Goal: Check status: Check status

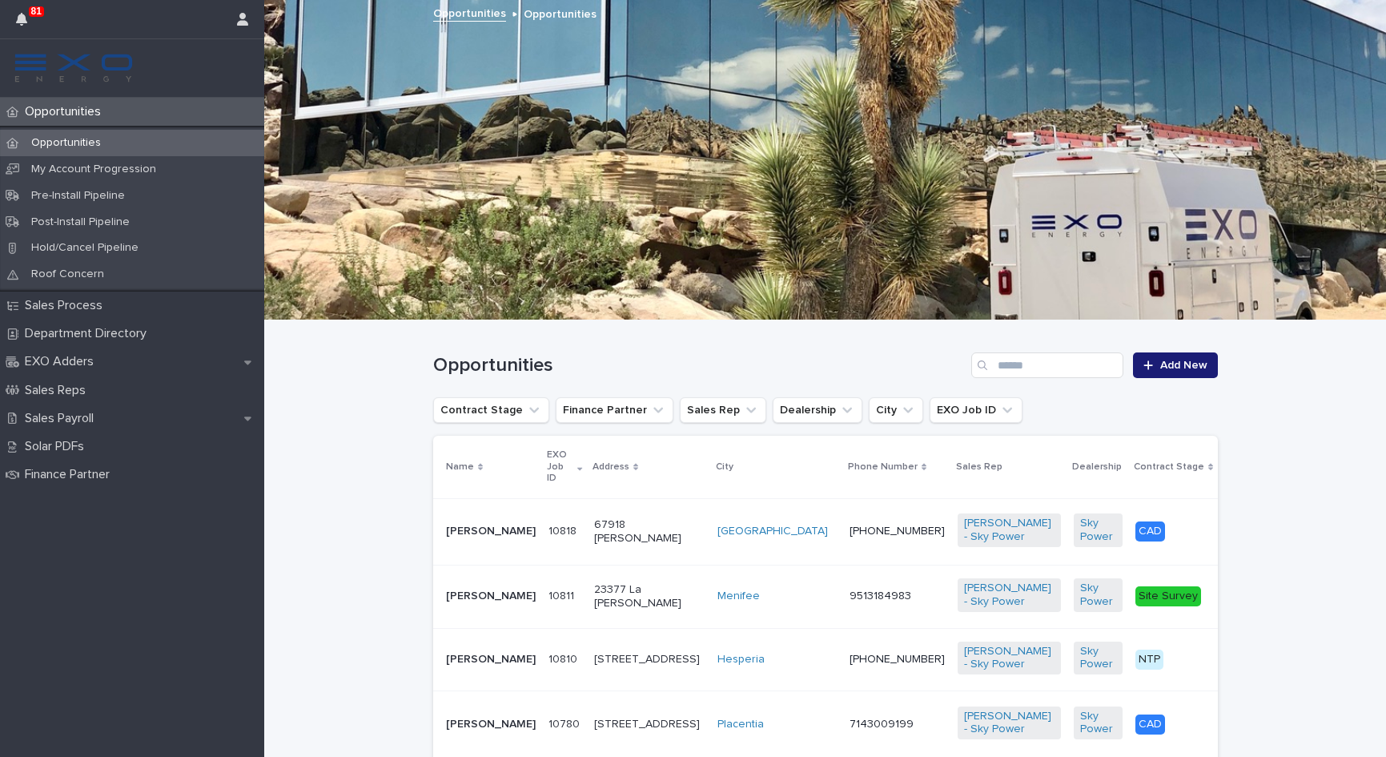
scroll to position [456, 0]
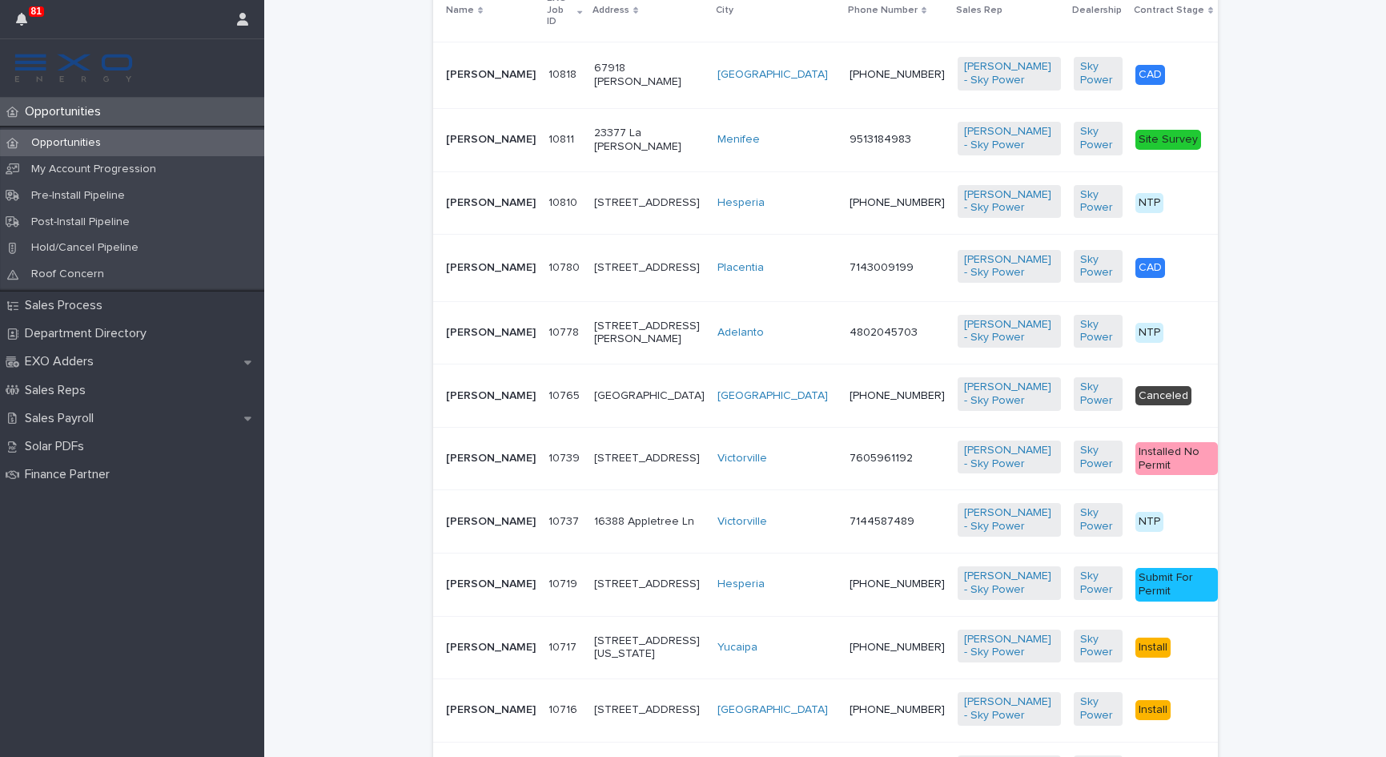
click at [468, 339] on p "[PERSON_NAME]" at bounding box center [491, 333] width 90 height 14
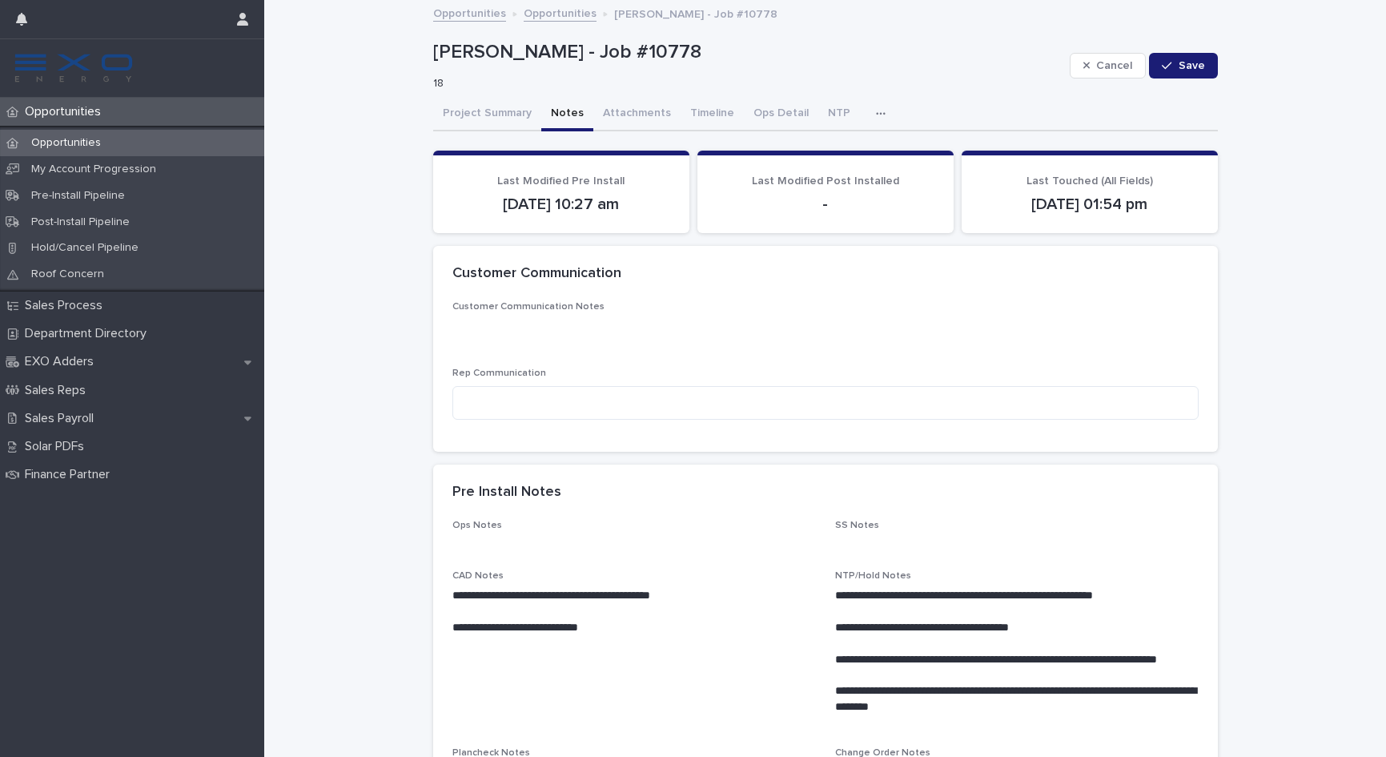
click at [561, 112] on button "Notes" at bounding box center [567, 115] width 52 height 34
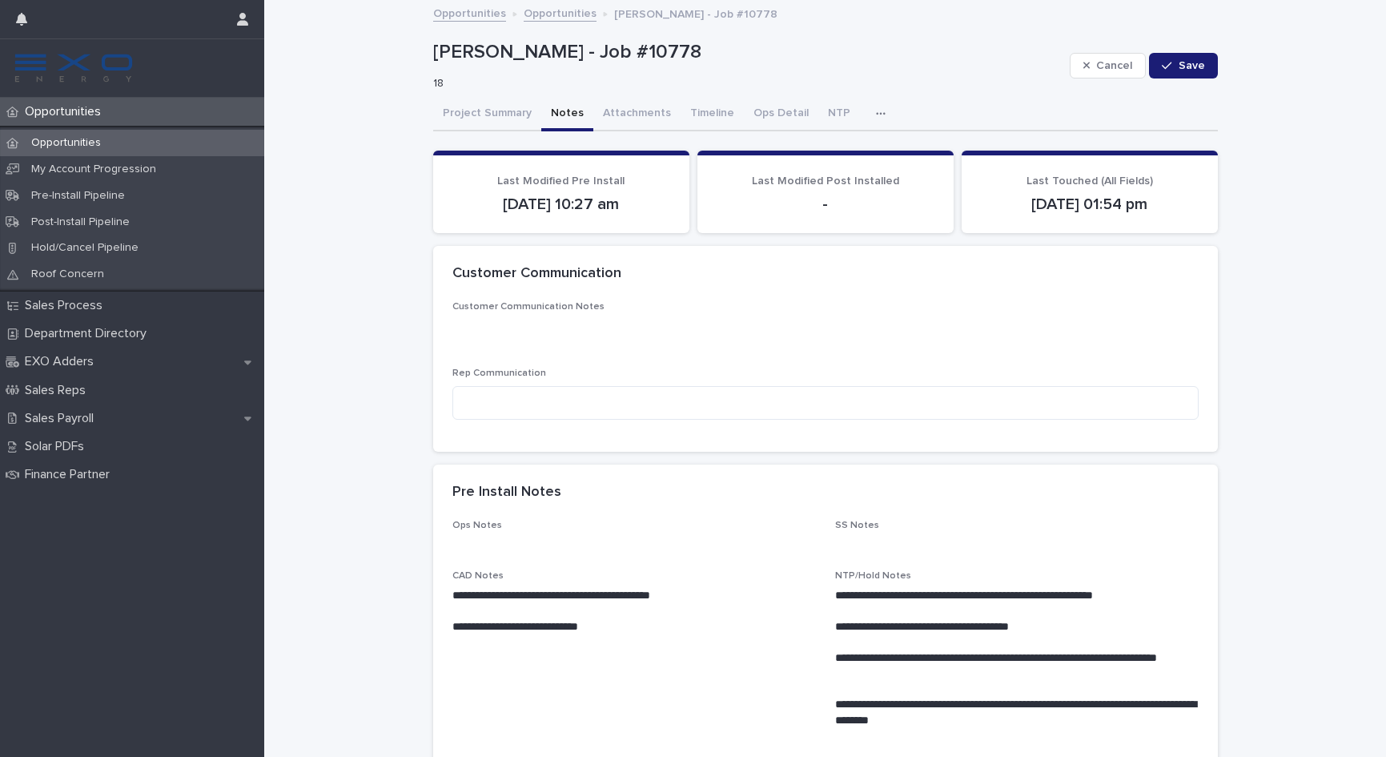
click at [92, 112] on p "Opportunities" at bounding box center [65, 111] width 95 height 15
click at [69, 117] on p "Opportunities" at bounding box center [65, 111] width 95 height 15
